Goal: Task Accomplishment & Management: Use online tool/utility

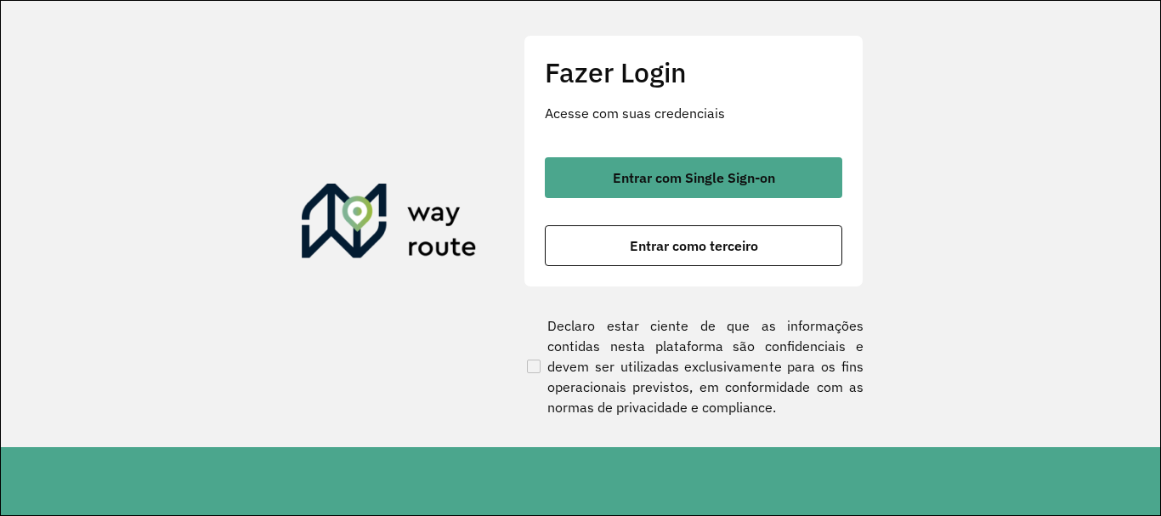
click at [749, 214] on div "Entrar com Single Sign-on Entrar como terceiro" at bounding box center [694, 211] width 298 height 109
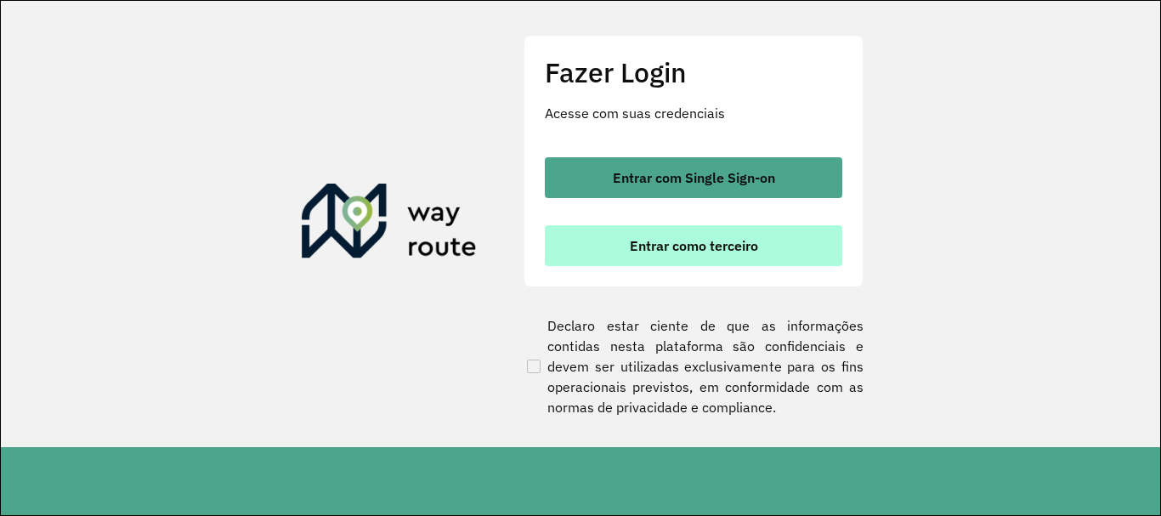
click at [744, 241] on span "Entrar como terceiro" at bounding box center [694, 246] width 128 height 14
